Goal: Task Accomplishment & Management: Manage account settings

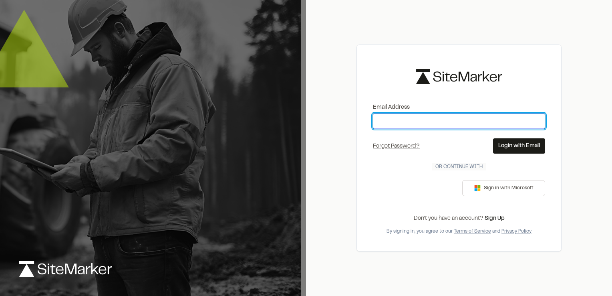
click at [436, 123] on input "Email Address" at bounding box center [459, 120] width 172 height 15
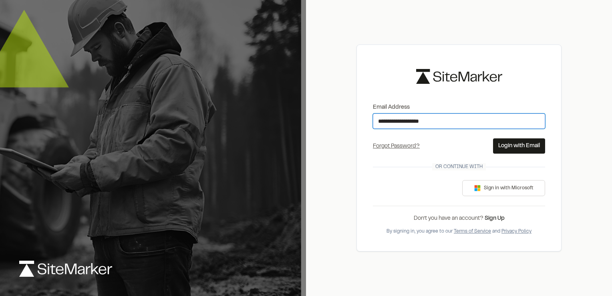
type input "**********"
click at [407, 153] on div "Forgot Password? Forgot Password Send Reset Link Please type your email address…" at bounding box center [459, 145] width 172 height 15
click at [508, 144] on button "Login with Email" at bounding box center [519, 145] width 52 height 15
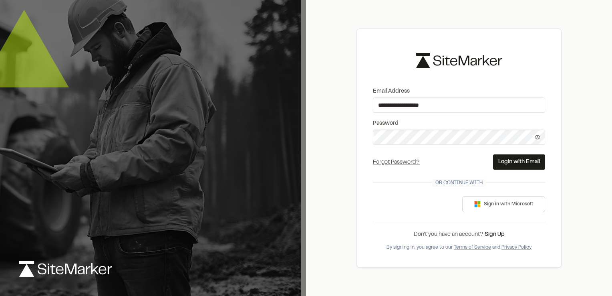
click at [516, 162] on button "Login with Email" at bounding box center [519, 161] width 52 height 15
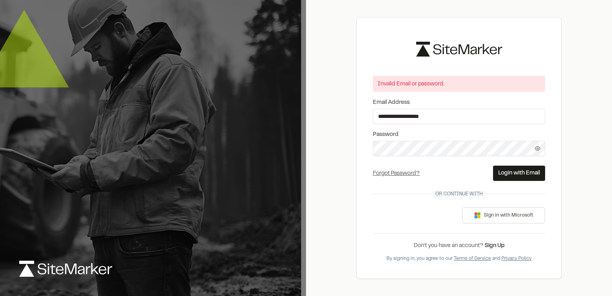
click at [537, 150] on icon at bounding box center [537, 148] width 5 height 4
click at [515, 171] on button "Login with Email" at bounding box center [519, 172] width 52 height 15
click at [515, 173] on button "Login with Email" at bounding box center [519, 172] width 52 height 15
click at [509, 169] on button "Login with Email" at bounding box center [519, 172] width 52 height 15
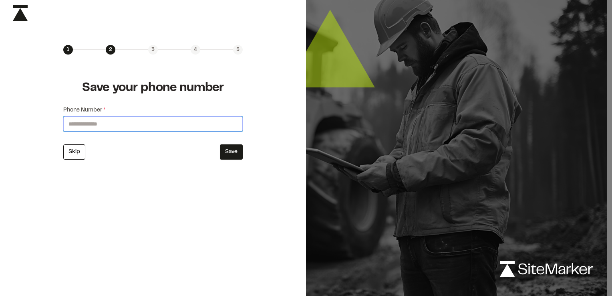
click at [98, 121] on input "Phone Number *" at bounding box center [152, 123] width 179 height 15
type input "**********"
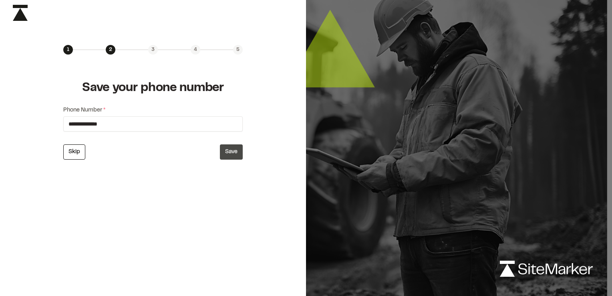
click at [237, 152] on button "Save" at bounding box center [231, 151] width 23 height 15
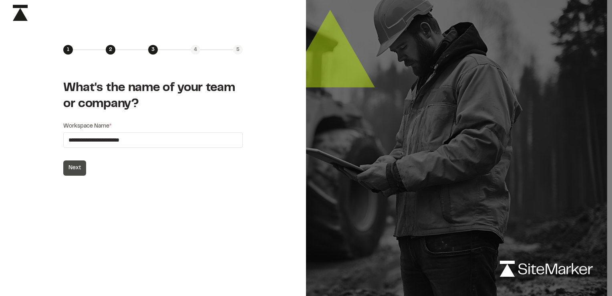
click at [74, 167] on button "Next" at bounding box center [74, 167] width 23 height 15
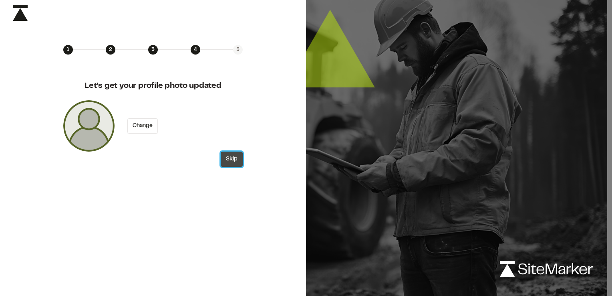
click at [232, 158] on button "Skip" at bounding box center [232, 158] width 22 height 15
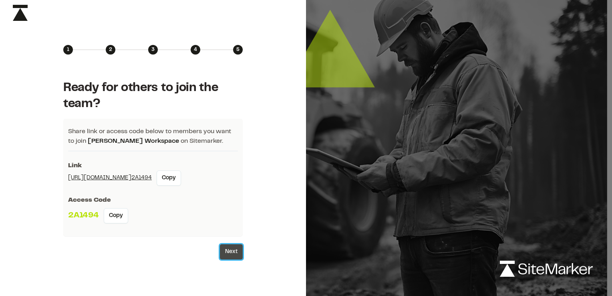
click at [224, 250] on button "Next" at bounding box center [231, 251] width 23 height 15
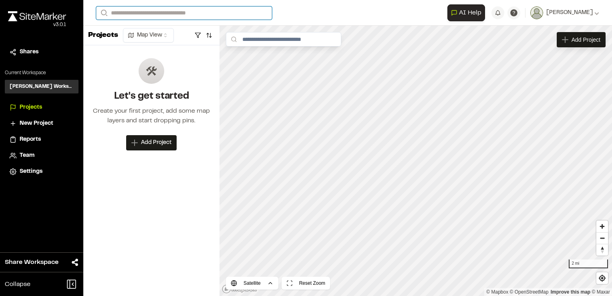
click at [159, 13] on input "Search" at bounding box center [184, 12] width 176 height 13
type input "*******"
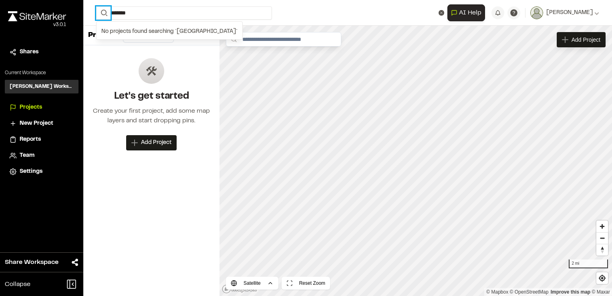
click at [103, 14] on icon "Search" at bounding box center [104, 13] width 6 height 6
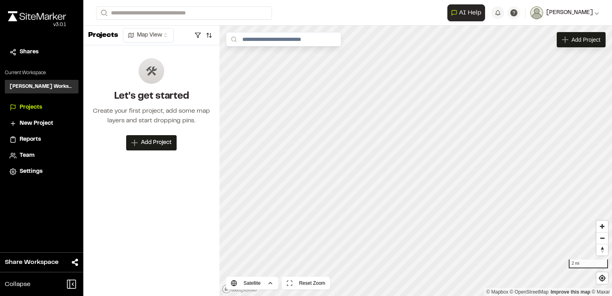
click at [596, 14] on icon at bounding box center [597, 12] width 5 height 5
click at [553, 67] on link "Sign Out" at bounding box center [564, 67] width 70 height 12
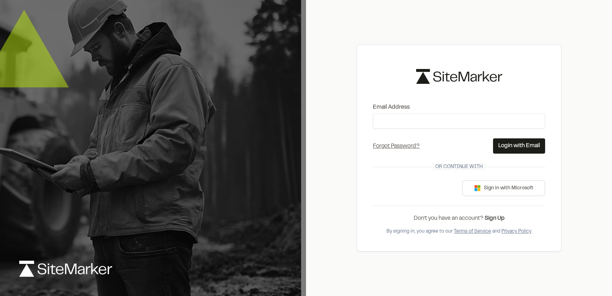
click at [504, 145] on button "Login with Email" at bounding box center [519, 145] width 52 height 15
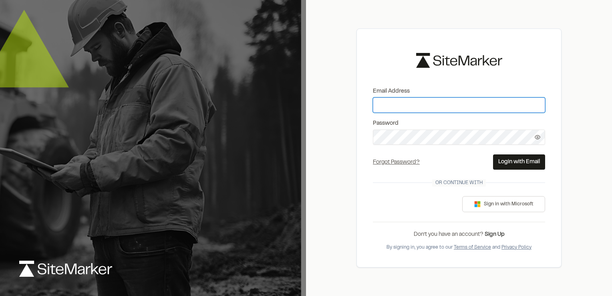
type input "**********"
click at [535, 137] on icon at bounding box center [538, 137] width 6 height 6
click at [522, 161] on button "Login with Email" at bounding box center [519, 161] width 52 height 15
